Goal: Answer question/provide support: Share knowledge or assist other users

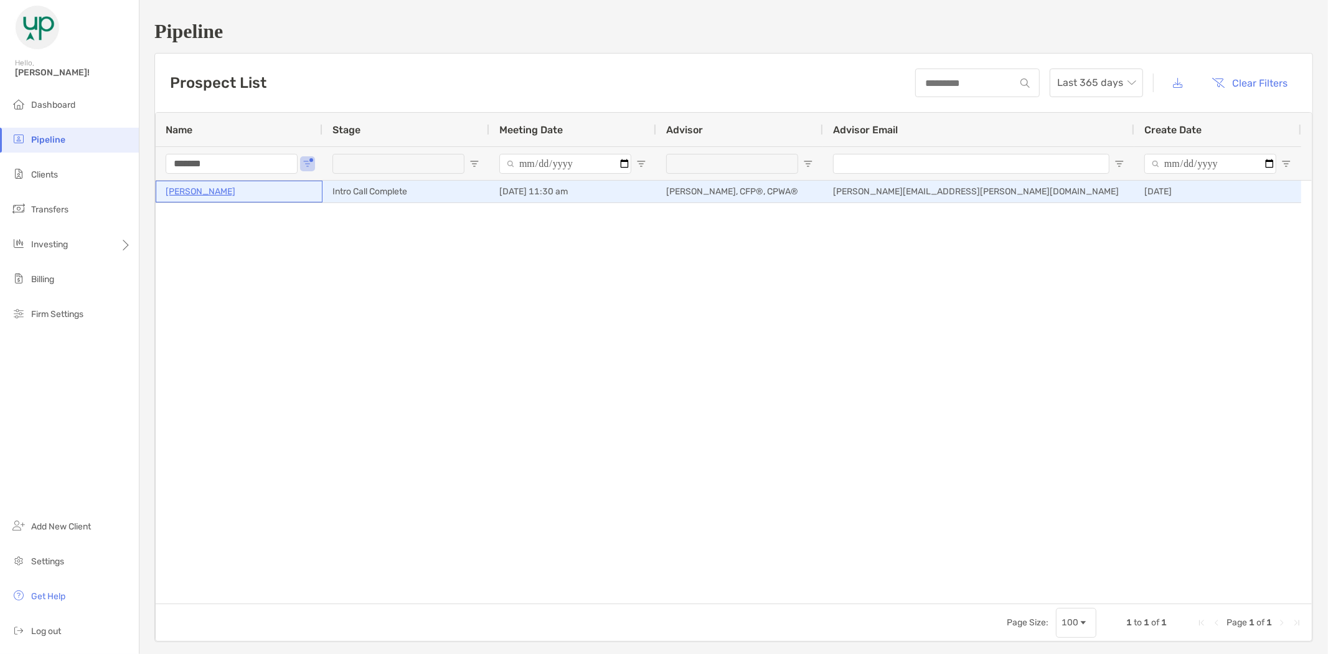
click at [216, 189] on p "[PERSON_NAME]" at bounding box center [201, 192] width 70 height 16
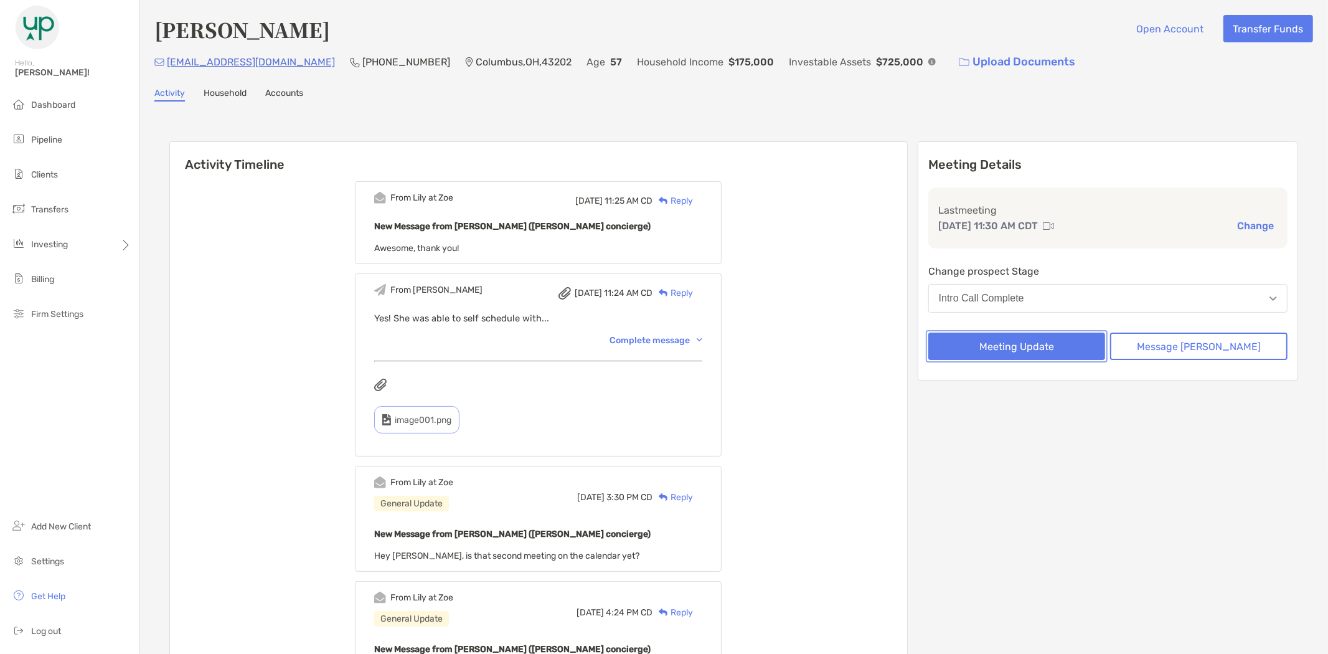
click at [1029, 339] on button "Meeting Update" at bounding box center [1016, 346] width 177 height 27
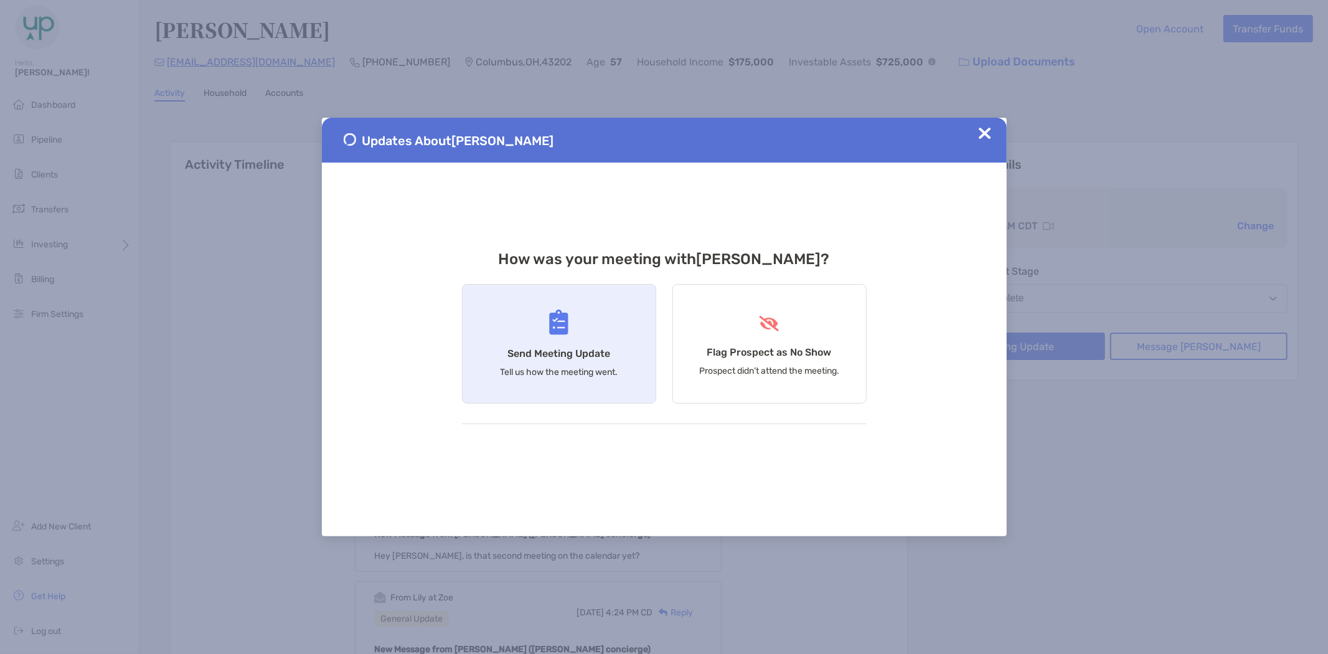
click at [600, 321] on div "Send Meeting Update Tell us how the meeting went." at bounding box center [559, 344] width 194 height 120
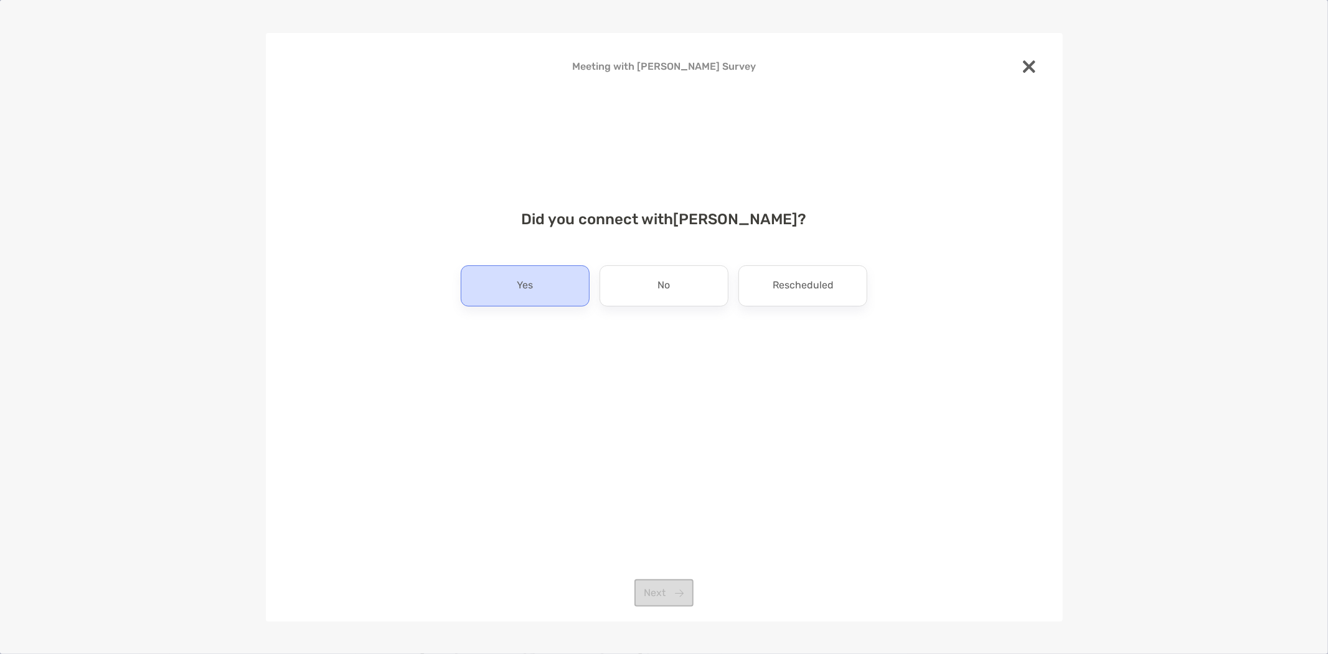
click at [518, 275] on div "Yes" at bounding box center [525, 285] width 129 height 41
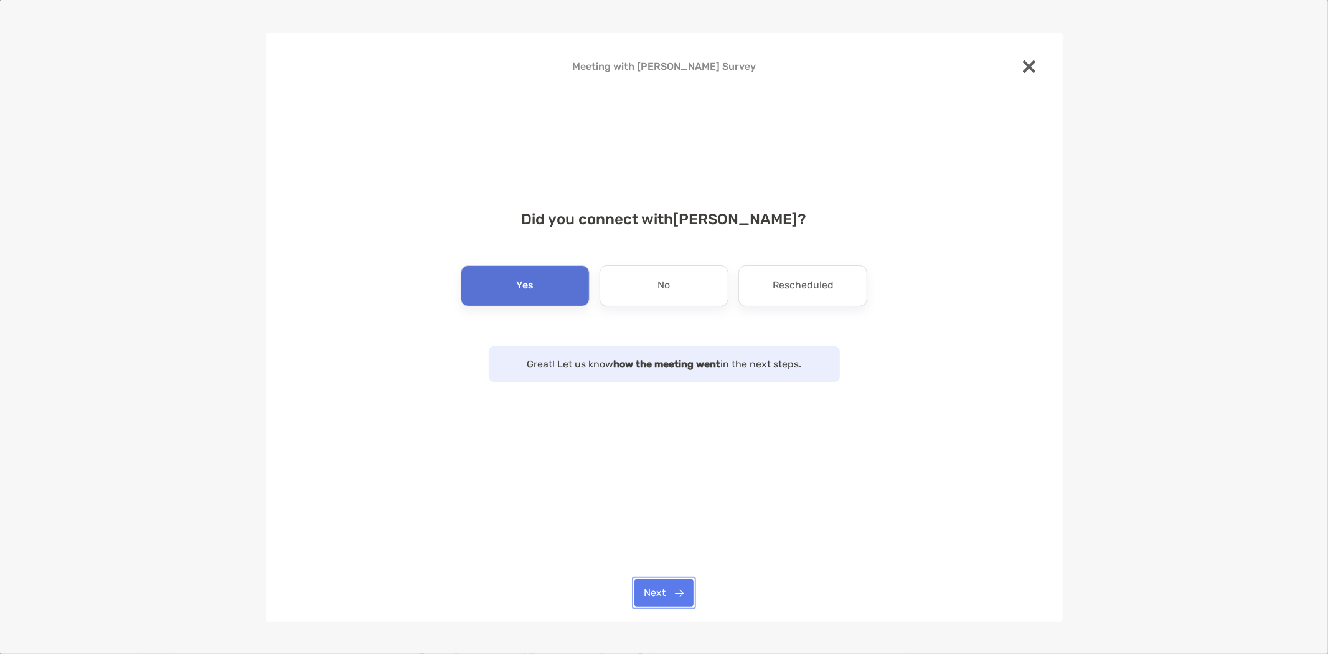
click at [656, 592] on button "Next" at bounding box center [663, 592] width 59 height 27
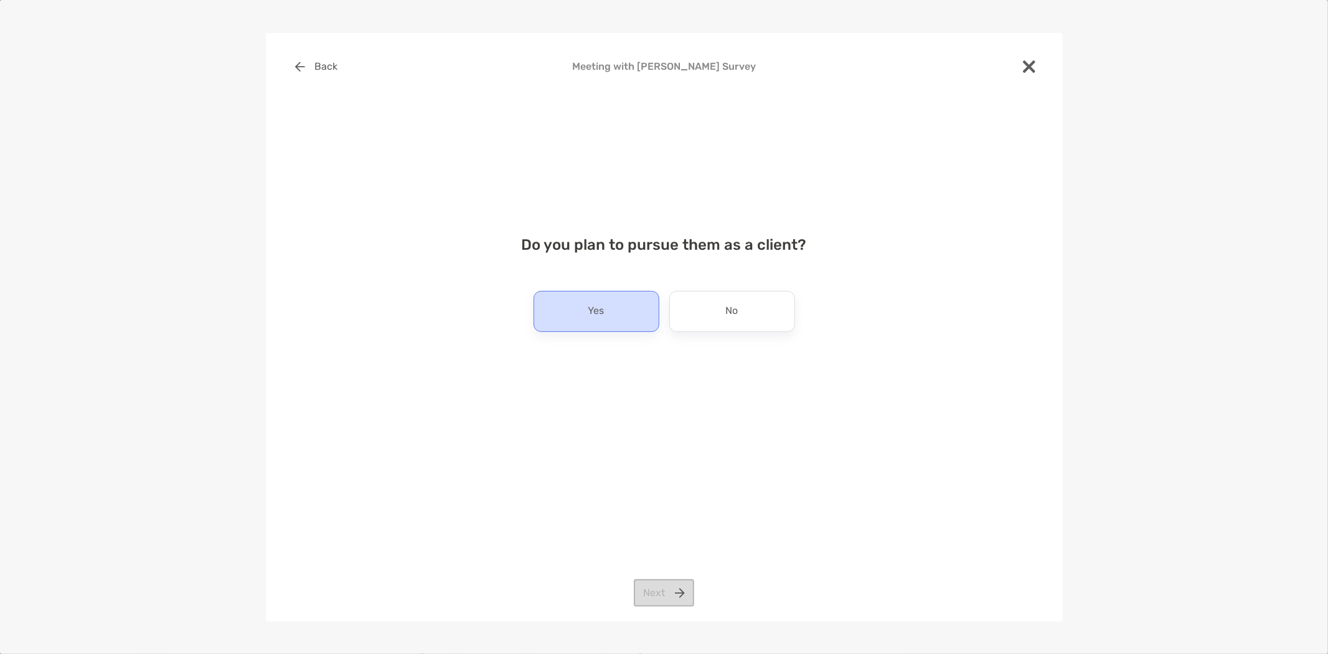
click at [607, 307] on div "Yes" at bounding box center [597, 311] width 126 height 41
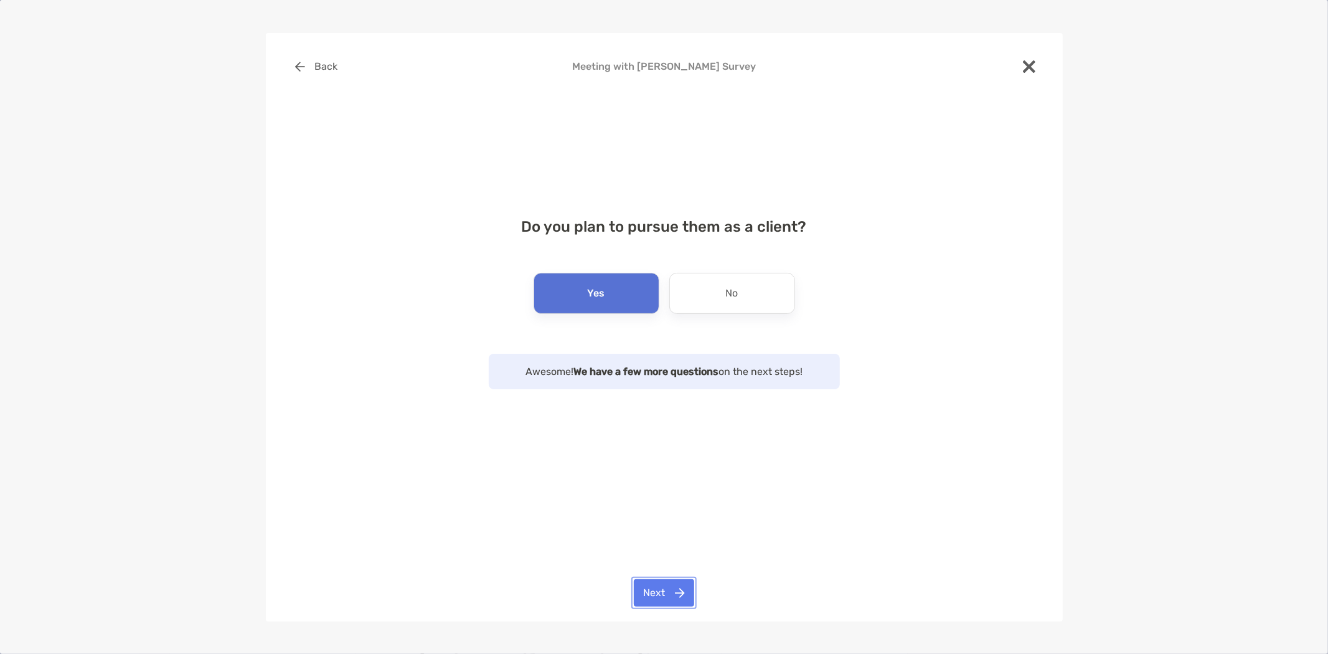
click at [665, 590] on button "Next" at bounding box center [664, 592] width 60 height 27
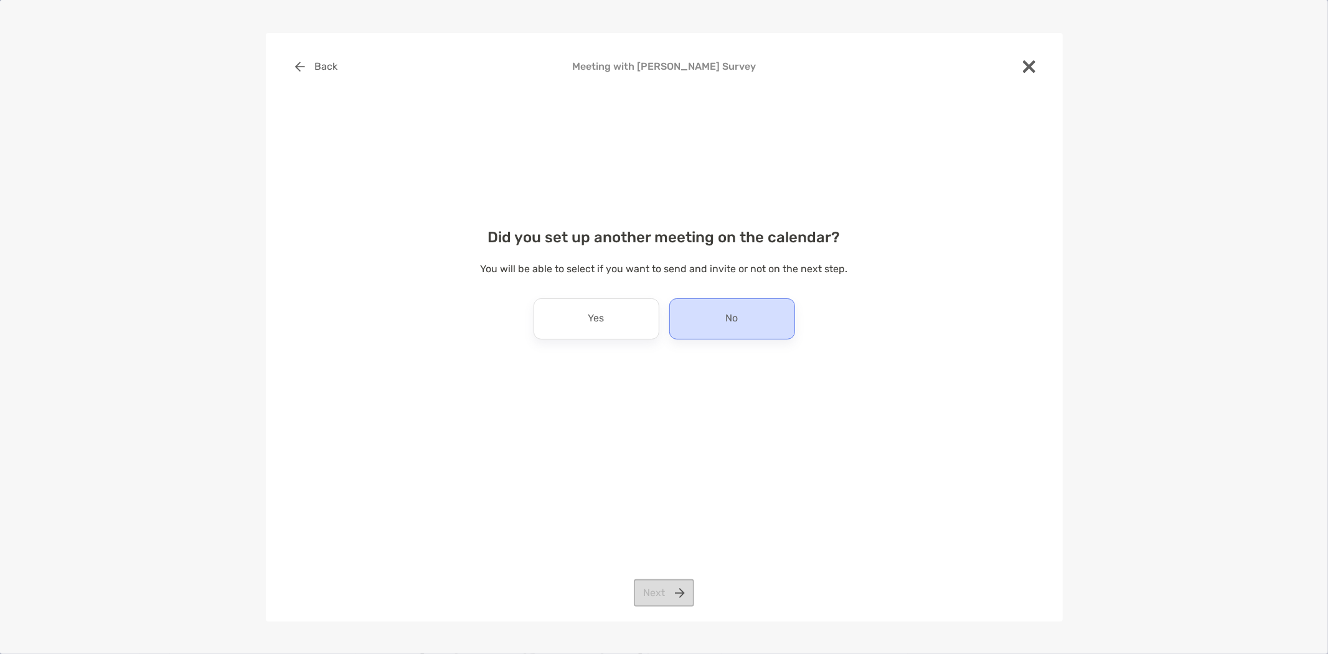
click at [760, 319] on div "No" at bounding box center [732, 318] width 126 height 41
click at [654, 582] on button "Next" at bounding box center [664, 592] width 60 height 27
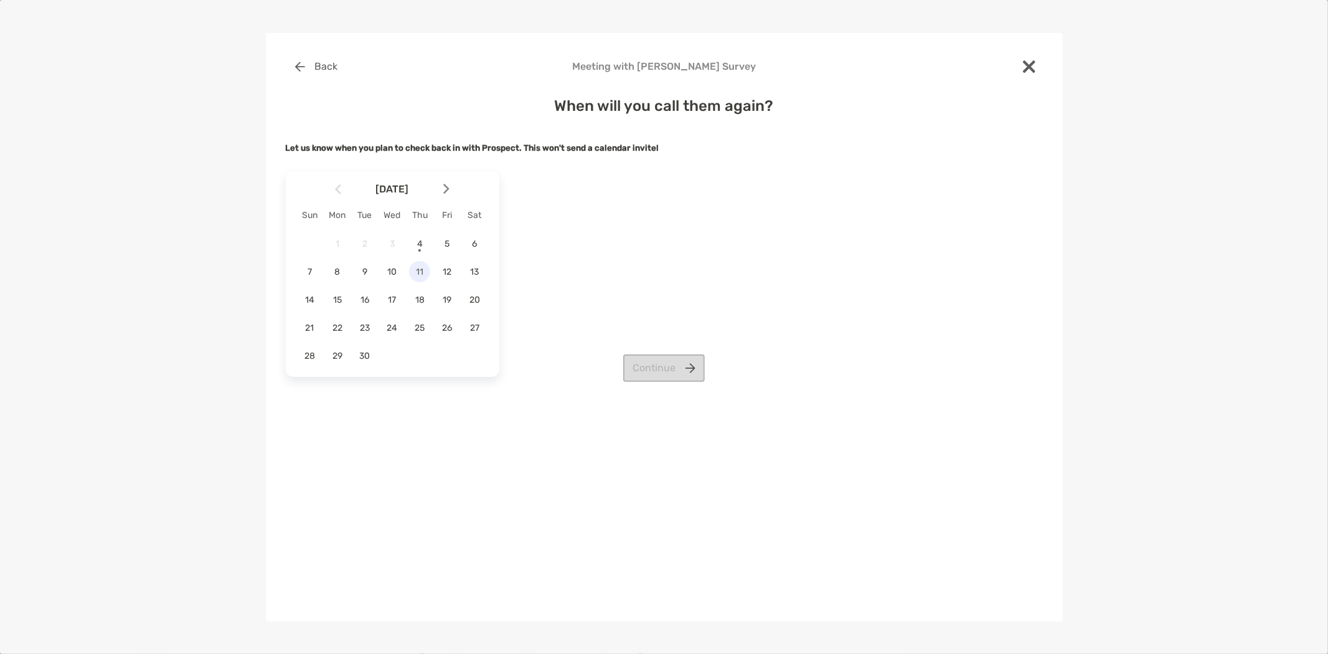
click at [422, 273] on span "11" at bounding box center [419, 271] width 21 height 11
click at [677, 369] on button "Continue" at bounding box center [664, 367] width 82 height 27
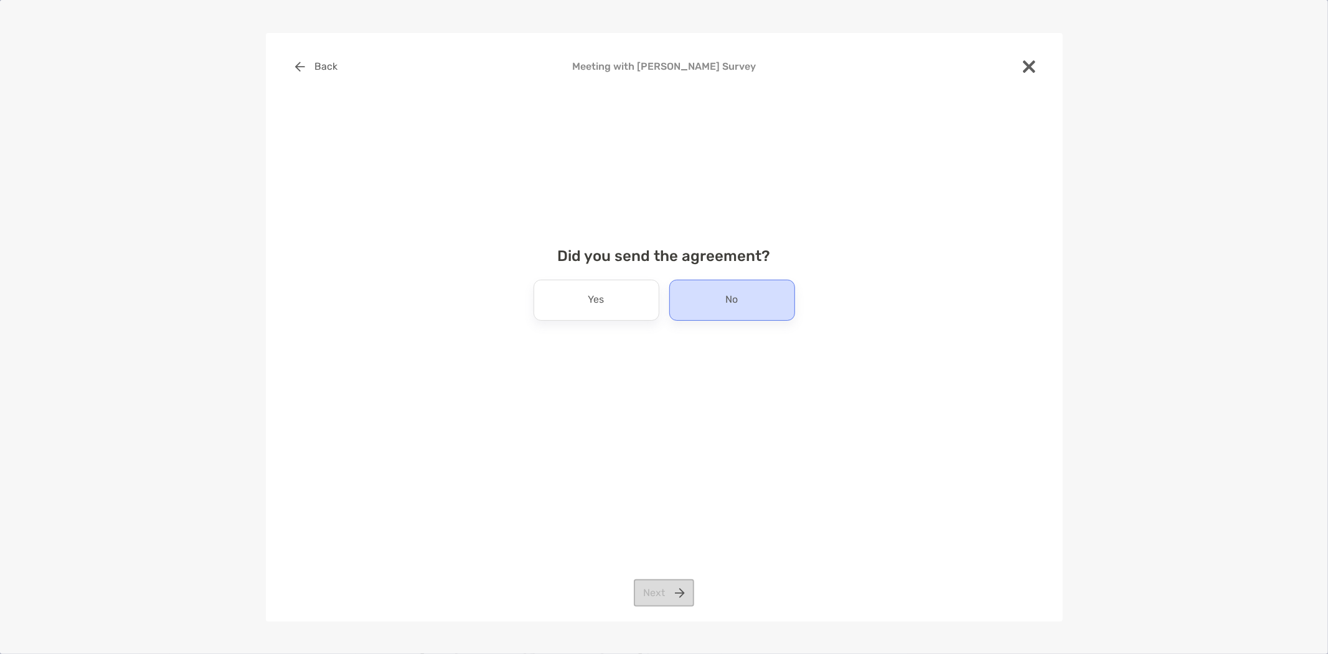
click at [740, 303] on div "No" at bounding box center [732, 300] width 126 height 41
click at [664, 585] on button "Next" at bounding box center [664, 592] width 60 height 27
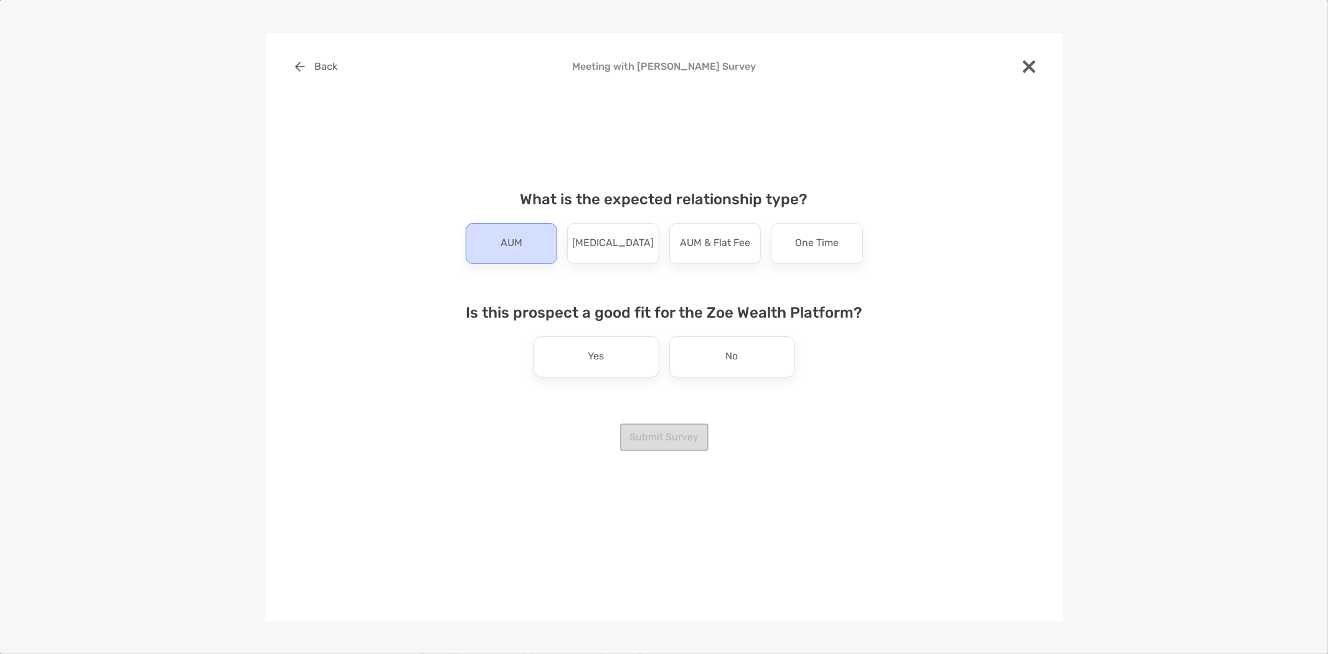
click at [514, 235] on p "AUM" at bounding box center [512, 243] width 22 height 20
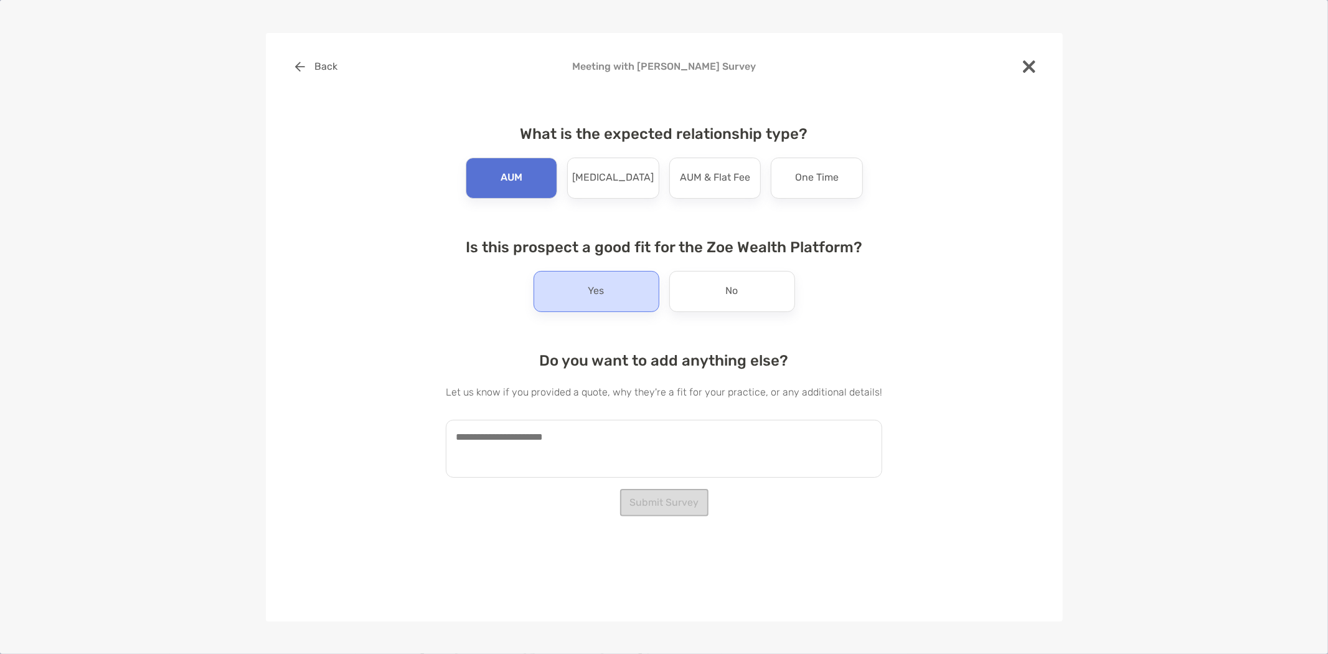
click at [631, 295] on div "Yes" at bounding box center [597, 291] width 126 height 41
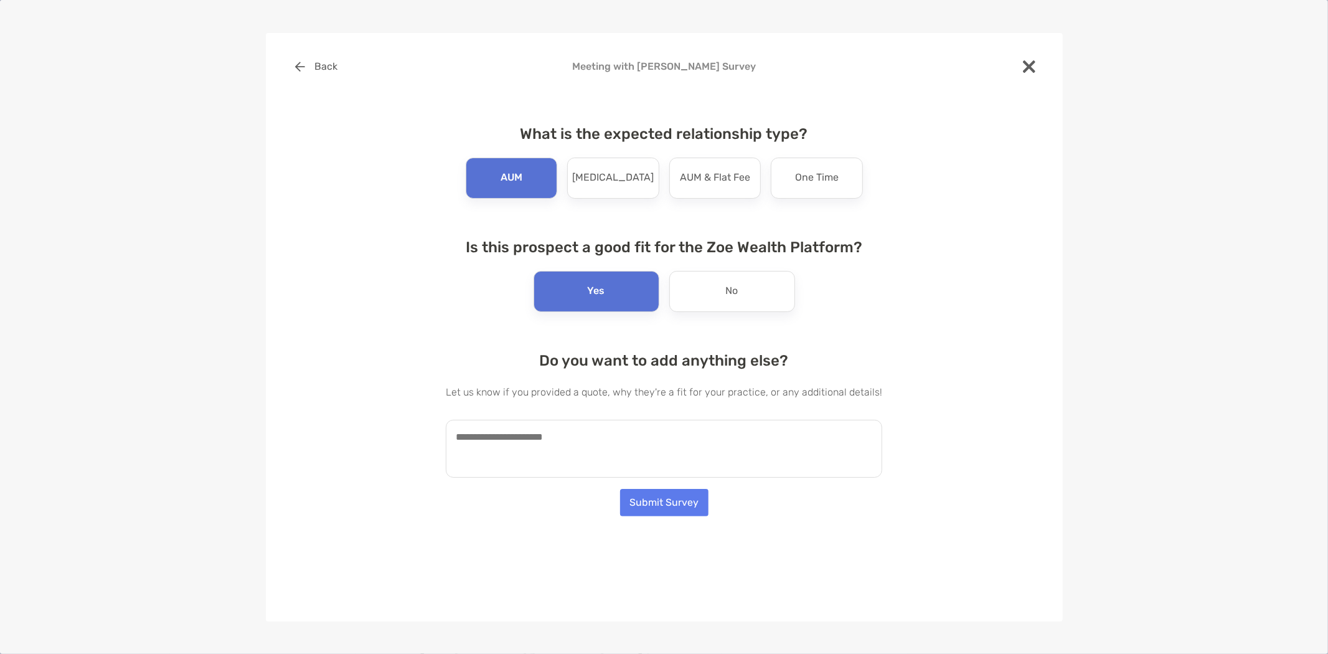
drag, startPoint x: 707, startPoint y: 280, endPoint x: 679, endPoint y: 299, distance: 34.2
click at [709, 279] on div "No" at bounding box center [732, 291] width 126 height 41
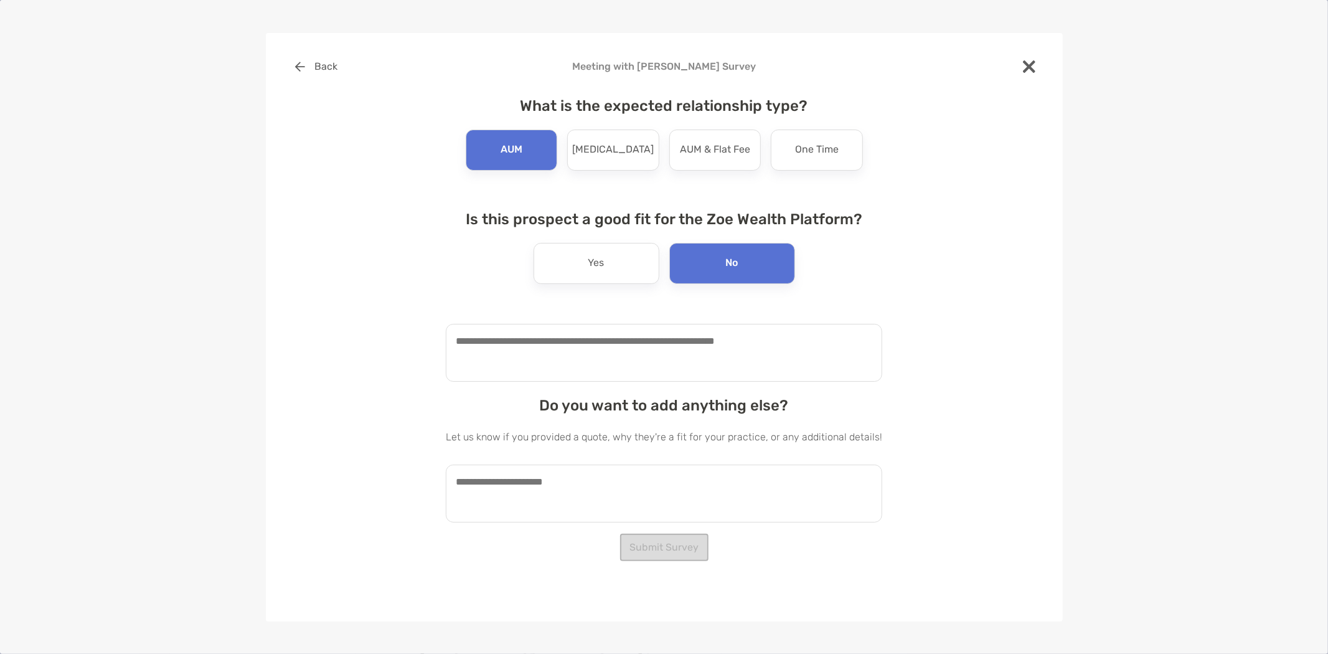
click at [587, 347] on textarea at bounding box center [664, 353] width 436 height 58
type textarea "**********"
paste textarea "**********"
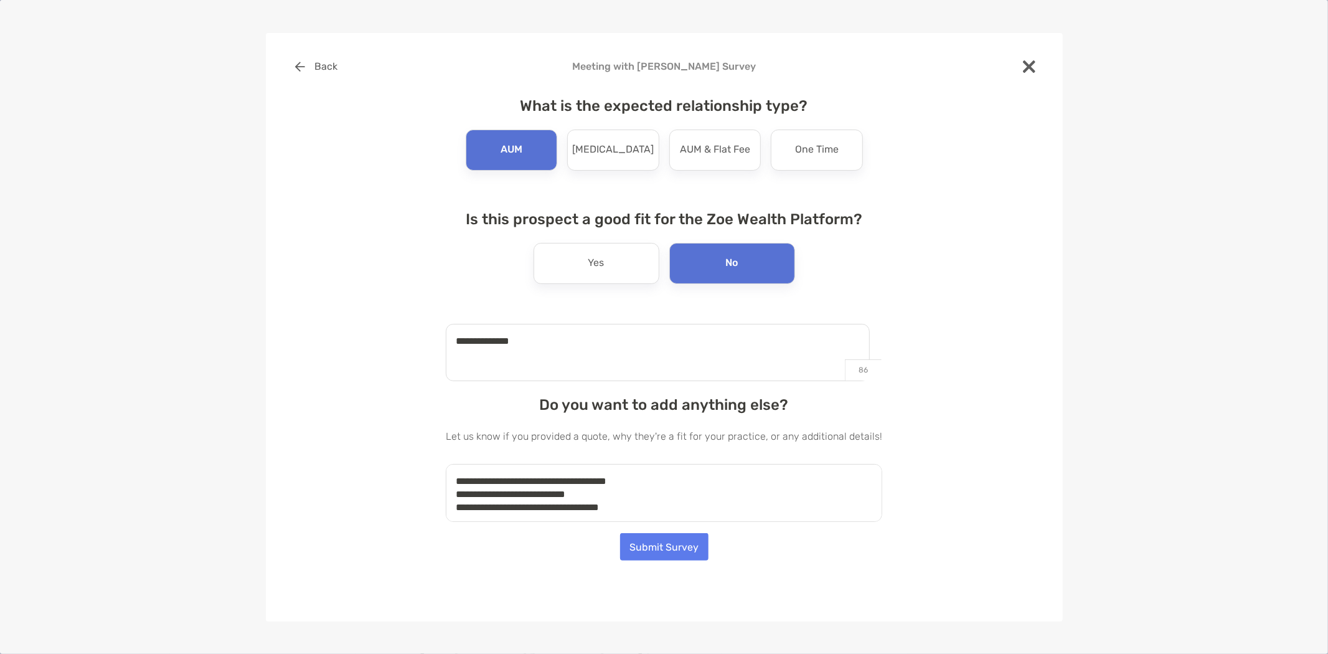
scroll to position [344, 0]
type textarea "**********"
click at [683, 548] on button "Submit Survey" at bounding box center [664, 546] width 88 height 27
